Goal: Navigation & Orientation: Find specific page/section

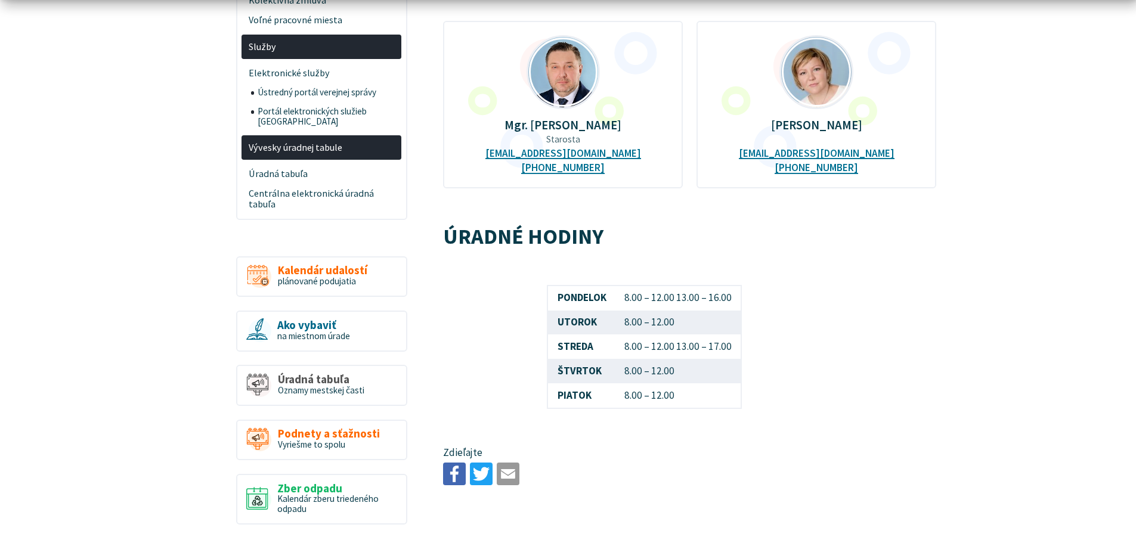
scroll to position [596, 0]
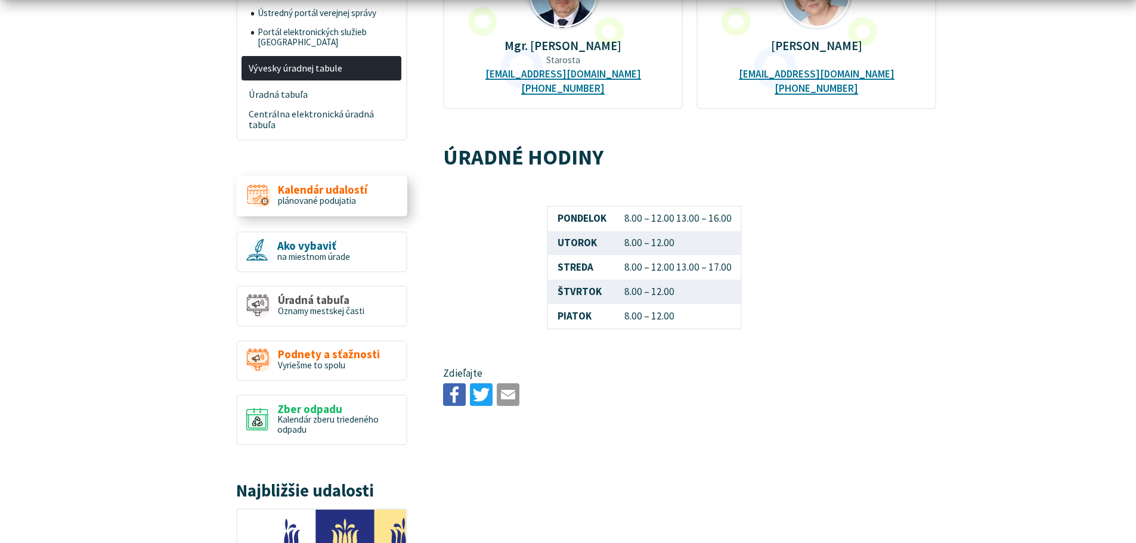
click at [317, 184] on span "Kalendár udalostí" at bounding box center [322, 190] width 89 height 13
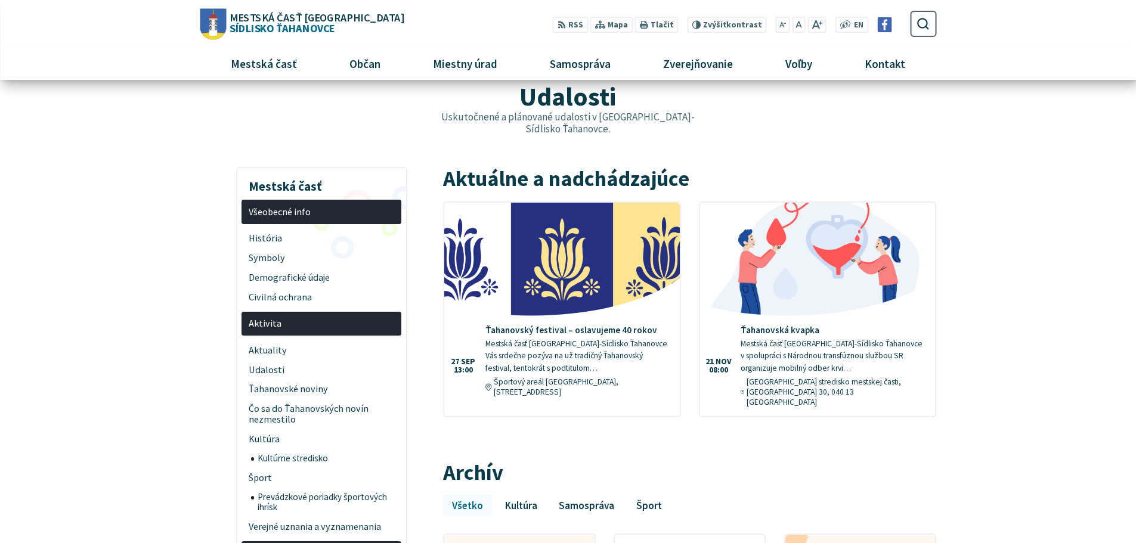
scroll to position [60, 0]
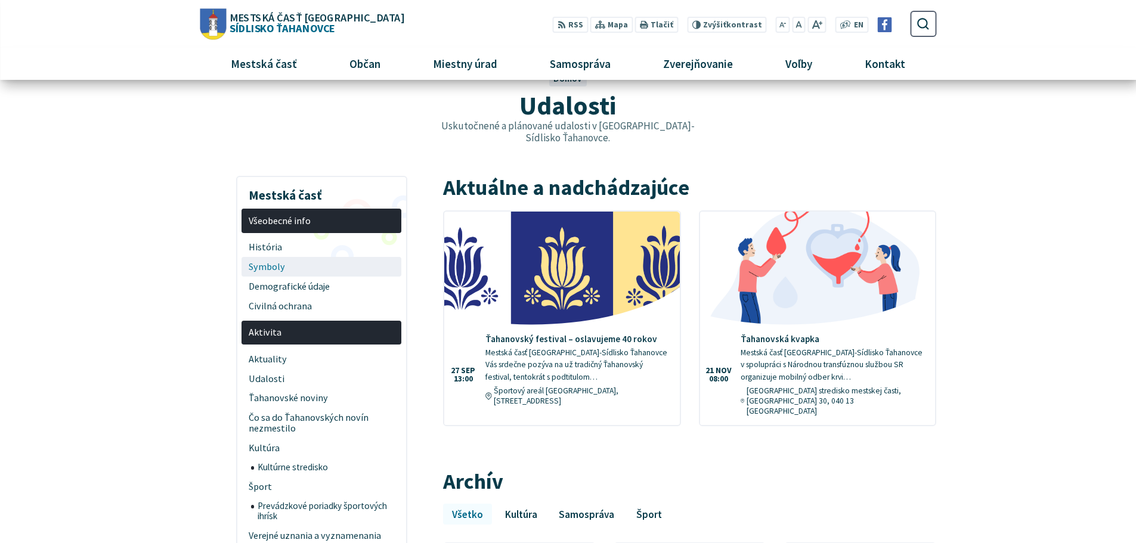
click at [258, 257] on span "Symboly" at bounding box center [322, 267] width 146 height 20
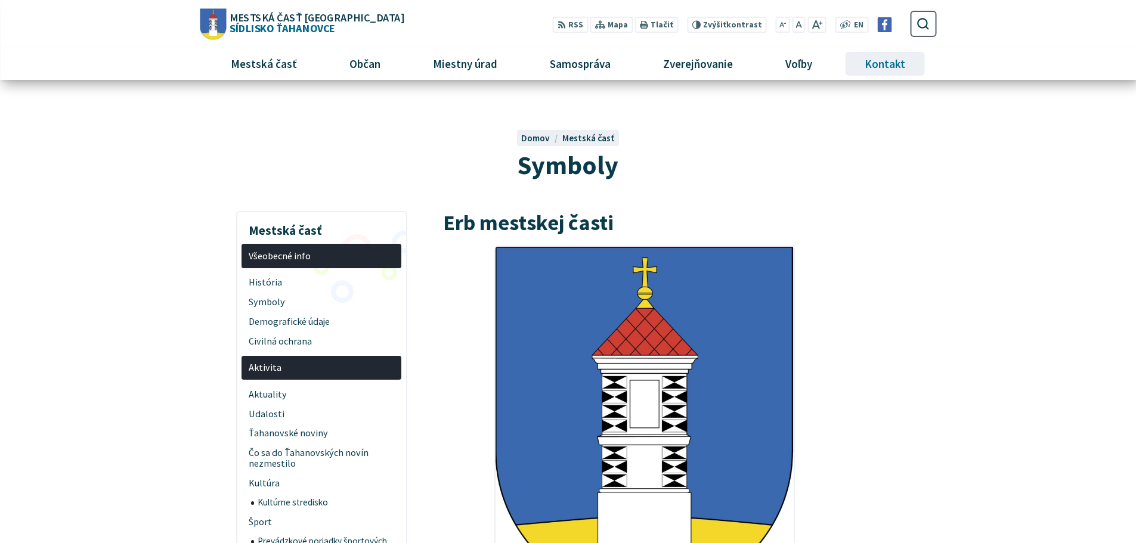
click at [894, 62] on span "Kontakt" at bounding box center [884, 64] width 49 height 32
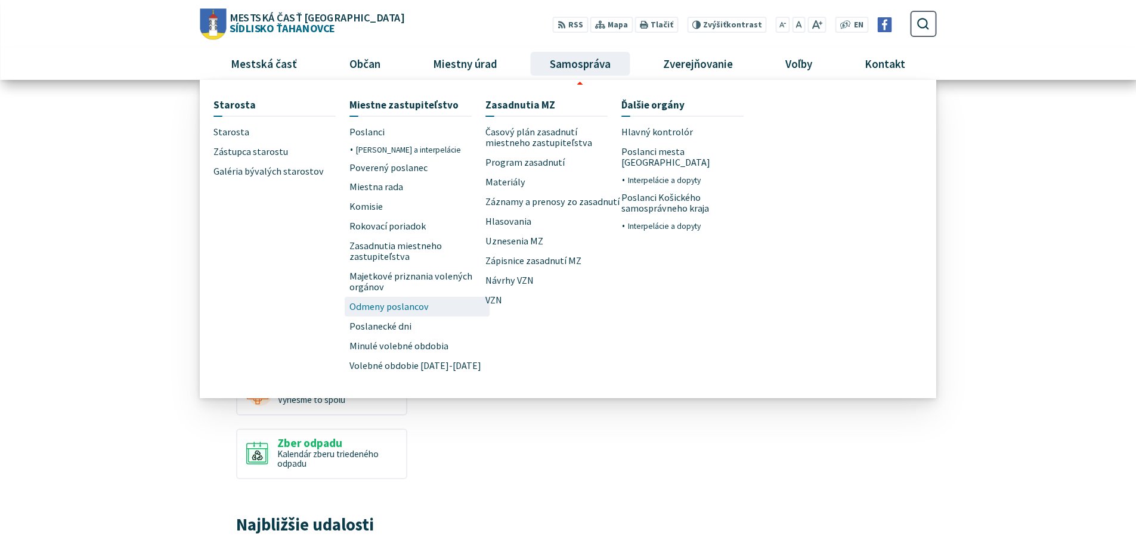
click at [388, 312] on span "Odmeny poslancov" at bounding box center [388, 307] width 79 height 20
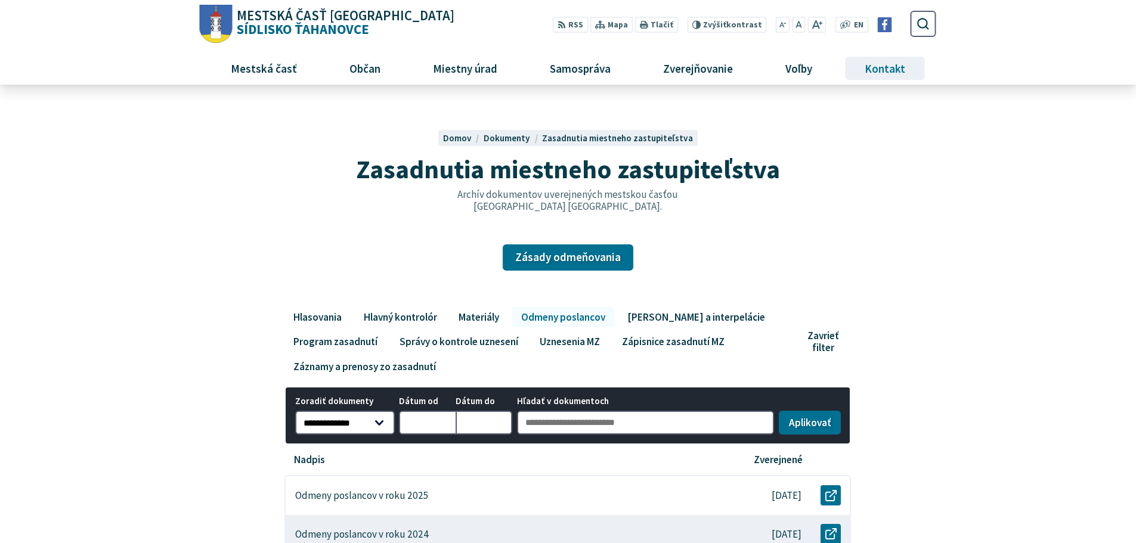
click at [890, 67] on span "Kontakt" at bounding box center [884, 68] width 49 height 32
